Goal: Task Accomplishment & Management: Use online tool/utility

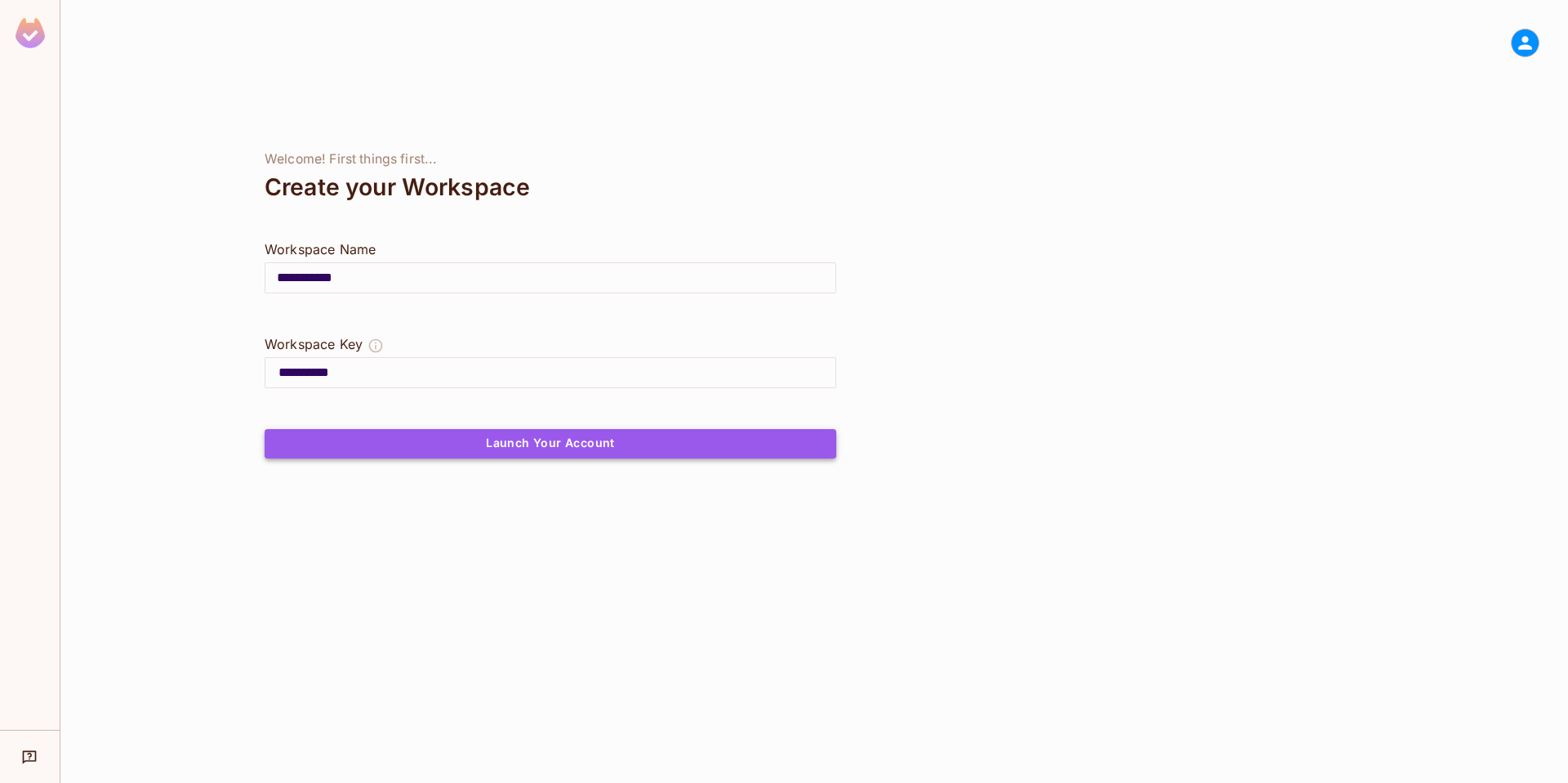
click at [542, 443] on button "Launch Your Account" at bounding box center [551, 443] width 572 height 30
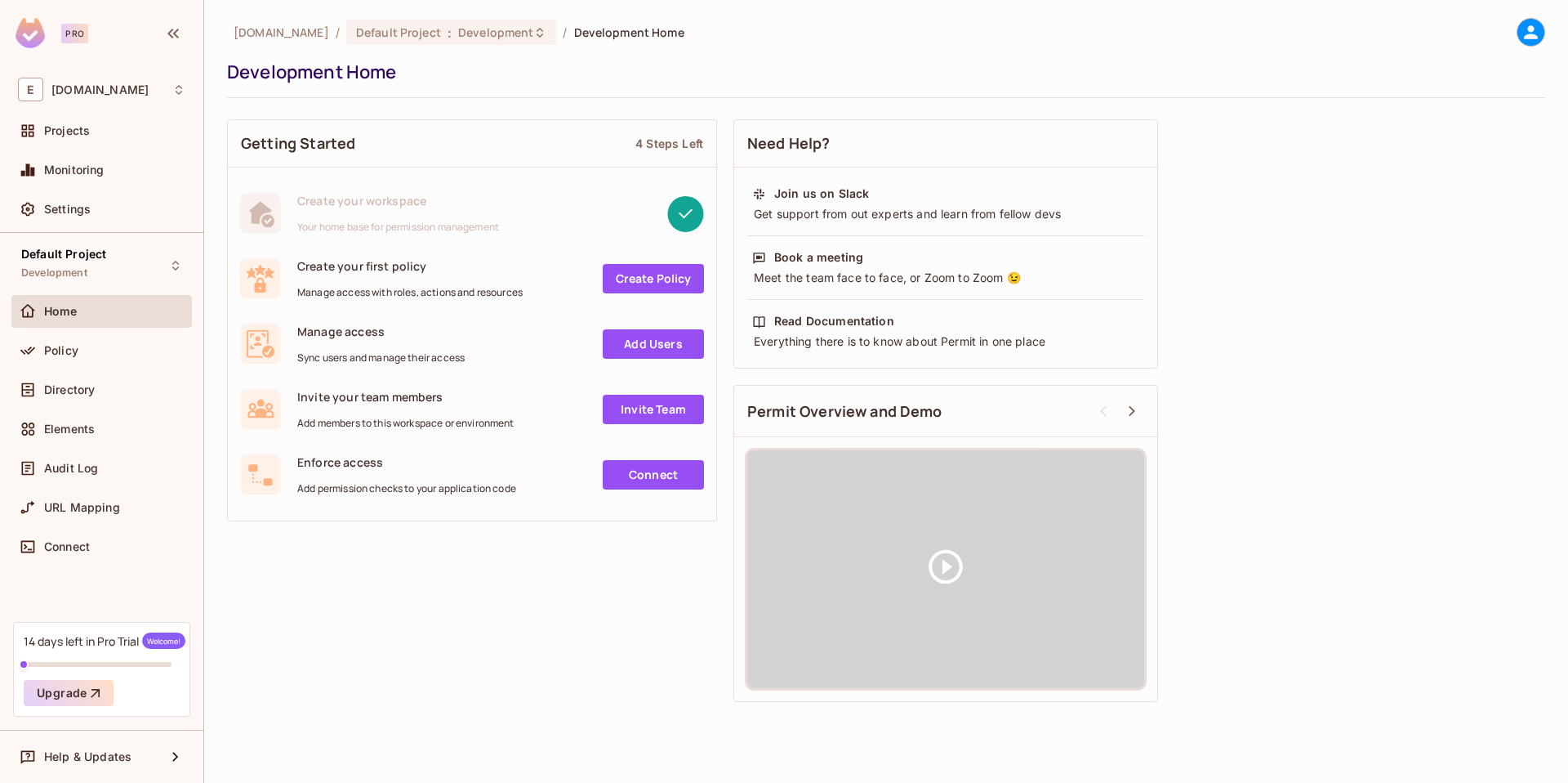
click at [456, 591] on div "Getting Started 4 Steps Left Create your workspace Your home base for permissio…" at bounding box center [886, 411] width 1318 height 599
